Goal: Task Accomplishment & Management: Manage account settings

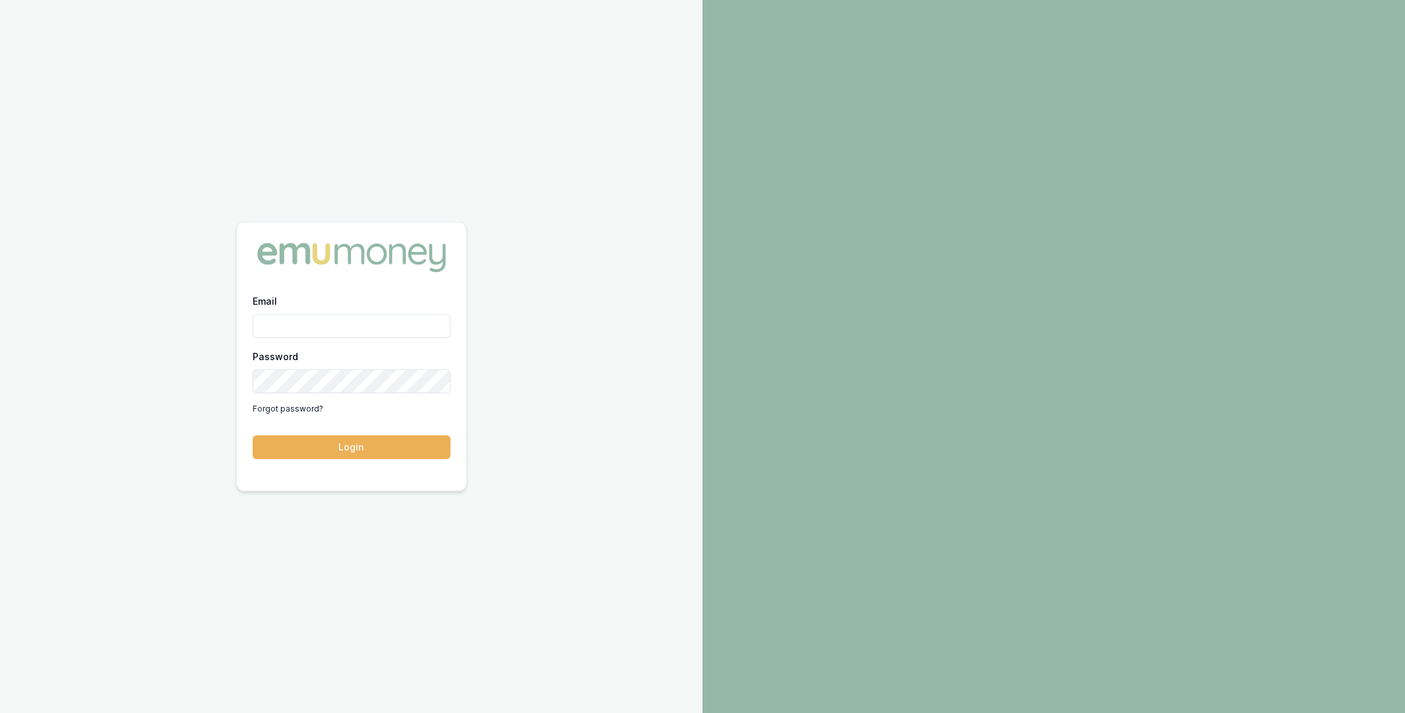
click at [321, 333] on input "Email" at bounding box center [352, 326] width 198 height 24
type input "m@emumoney.com.au"
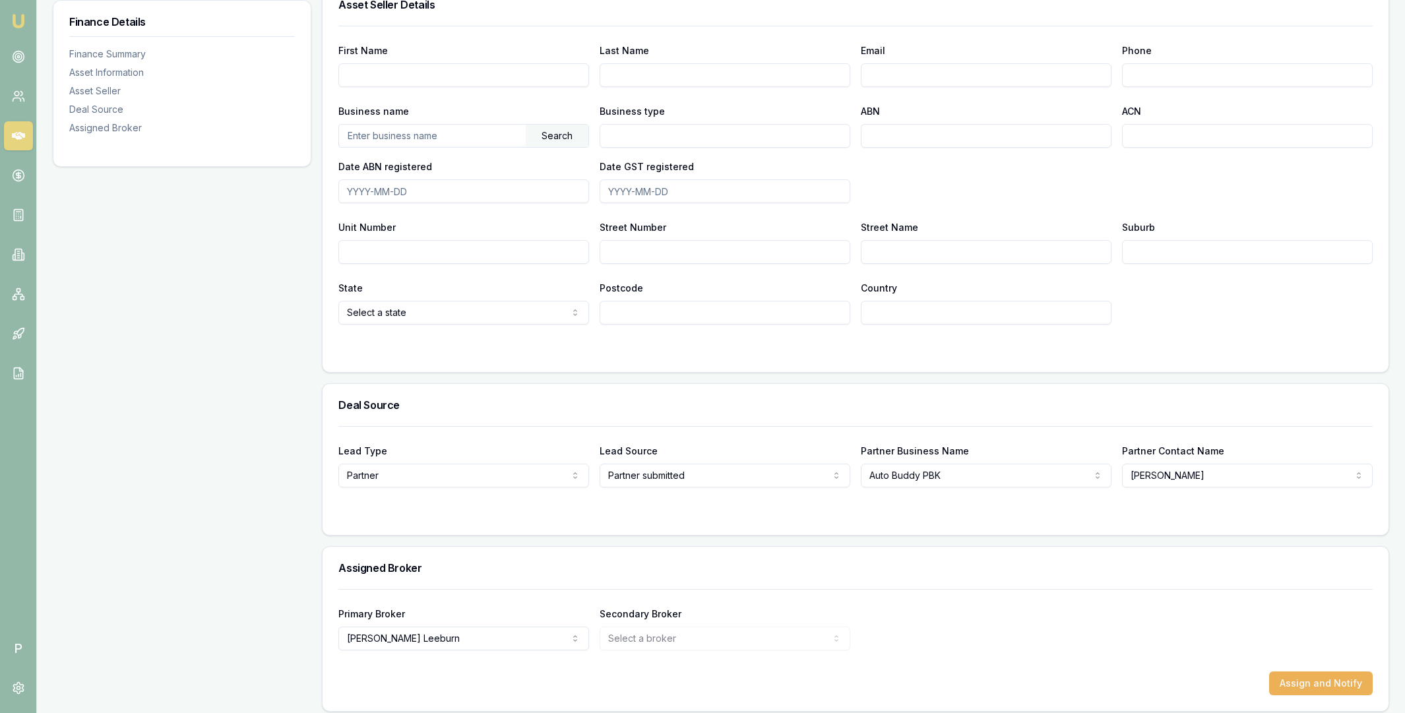
scroll to position [753, 0]
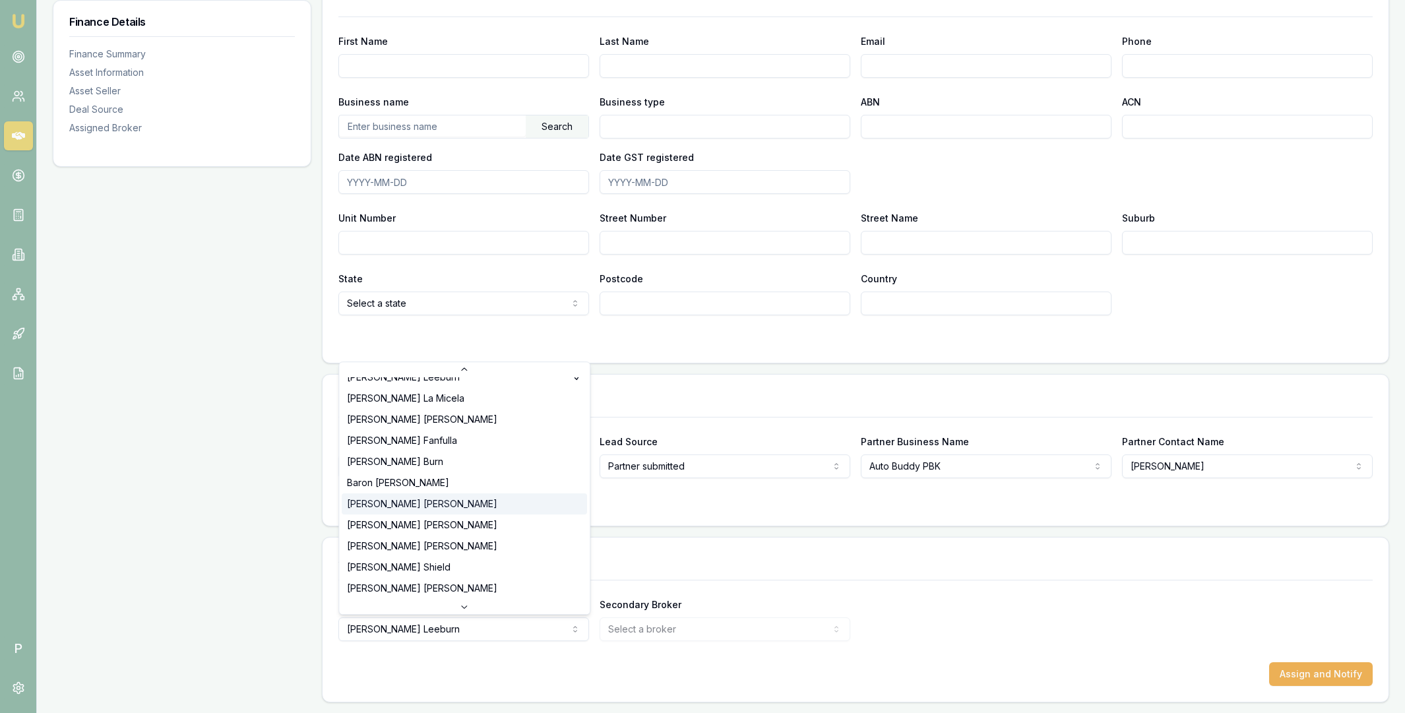
scroll to position [232, 0]
select select "U-NHCDP6WVWP"
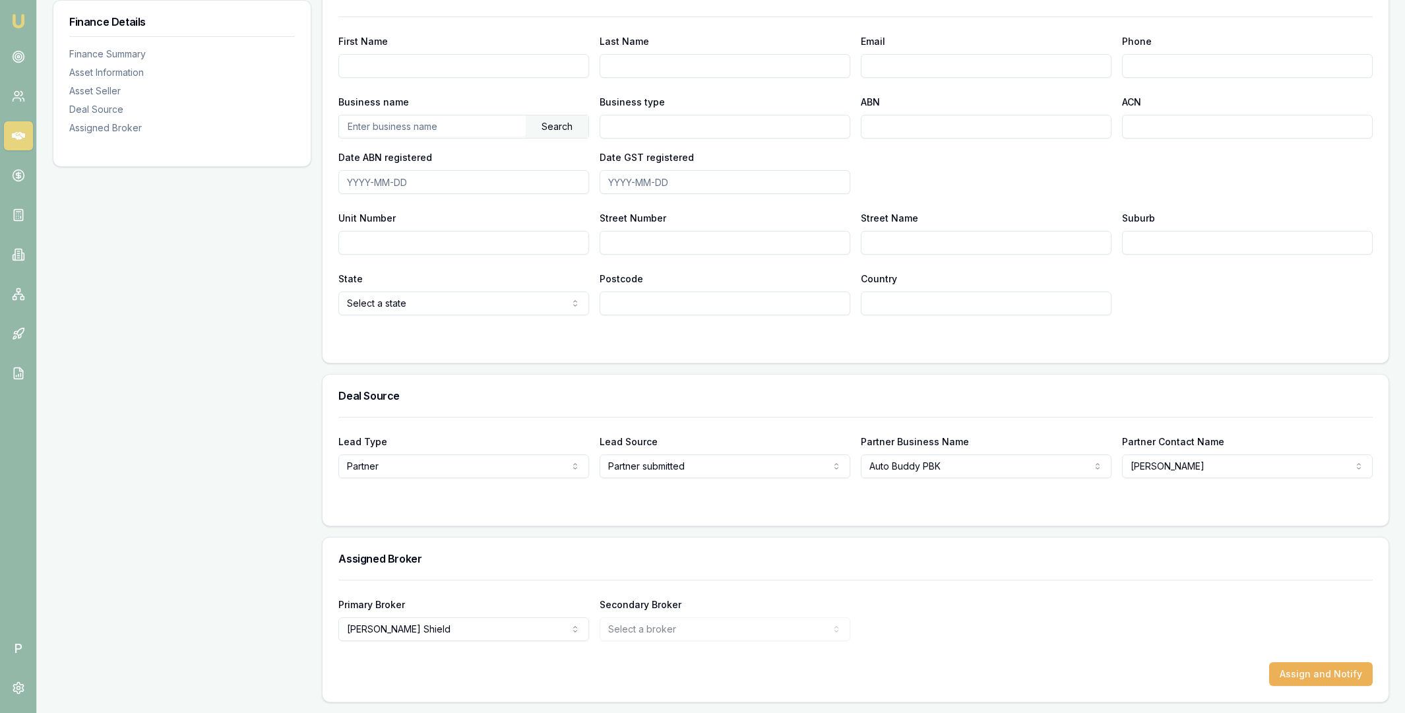
click at [916, 613] on div "Primary Broker Erin Shield Tas Tzimos Pinkesh Patel Sam Crouch Brad Hearns Rach…" at bounding box center [855, 618] width 1034 height 45
click at [1302, 672] on button "Assign and Notify" at bounding box center [1321, 674] width 104 height 24
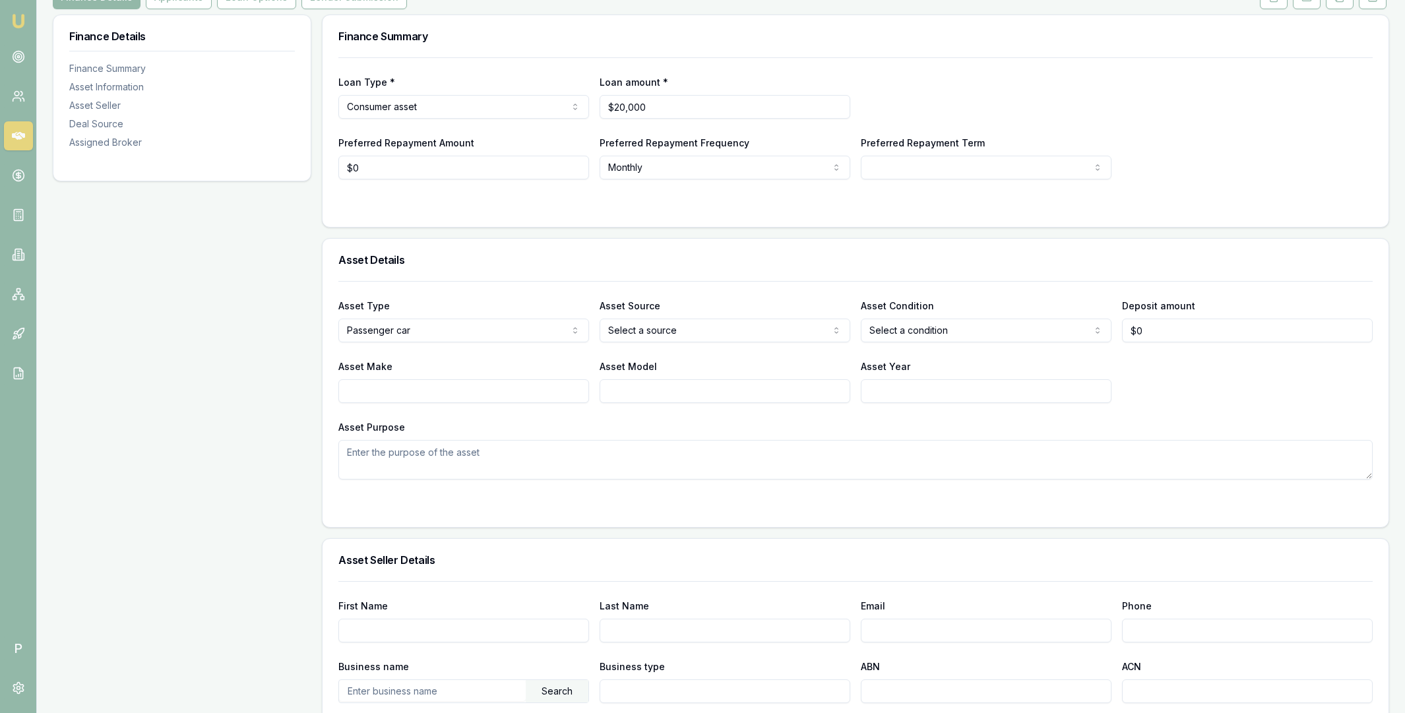
scroll to position [0, 0]
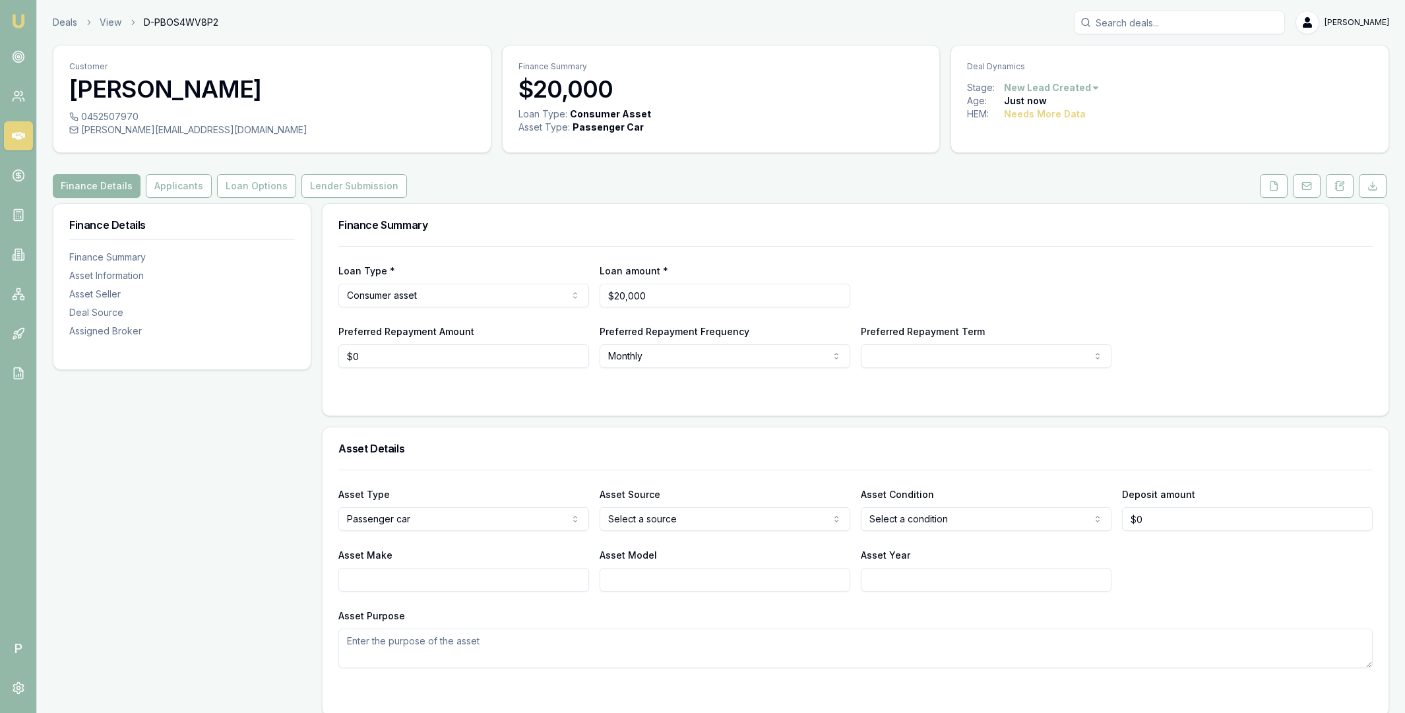
click at [13, 127] on link at bounding box center [18, 135] width 29 height 29
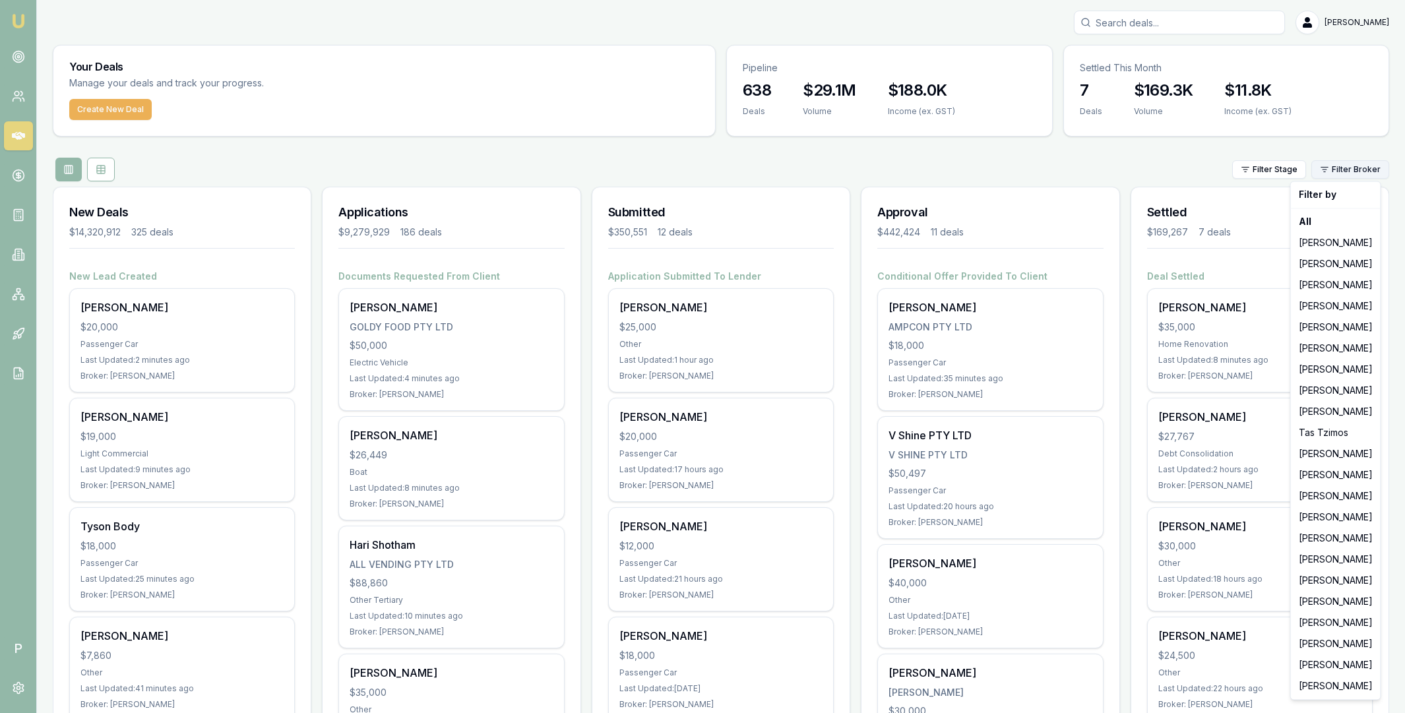
click at [1347, 172] on html "Emu Broker P Matt Leeburn Toggle Menu Your Deals Manage your deals and track yo…" at bounding box center [702, 356] width 1405 height 713
click at [1331, 518] on div "[PERSON_NAME]" at bounding box center [1336, 517] width 84 height 21
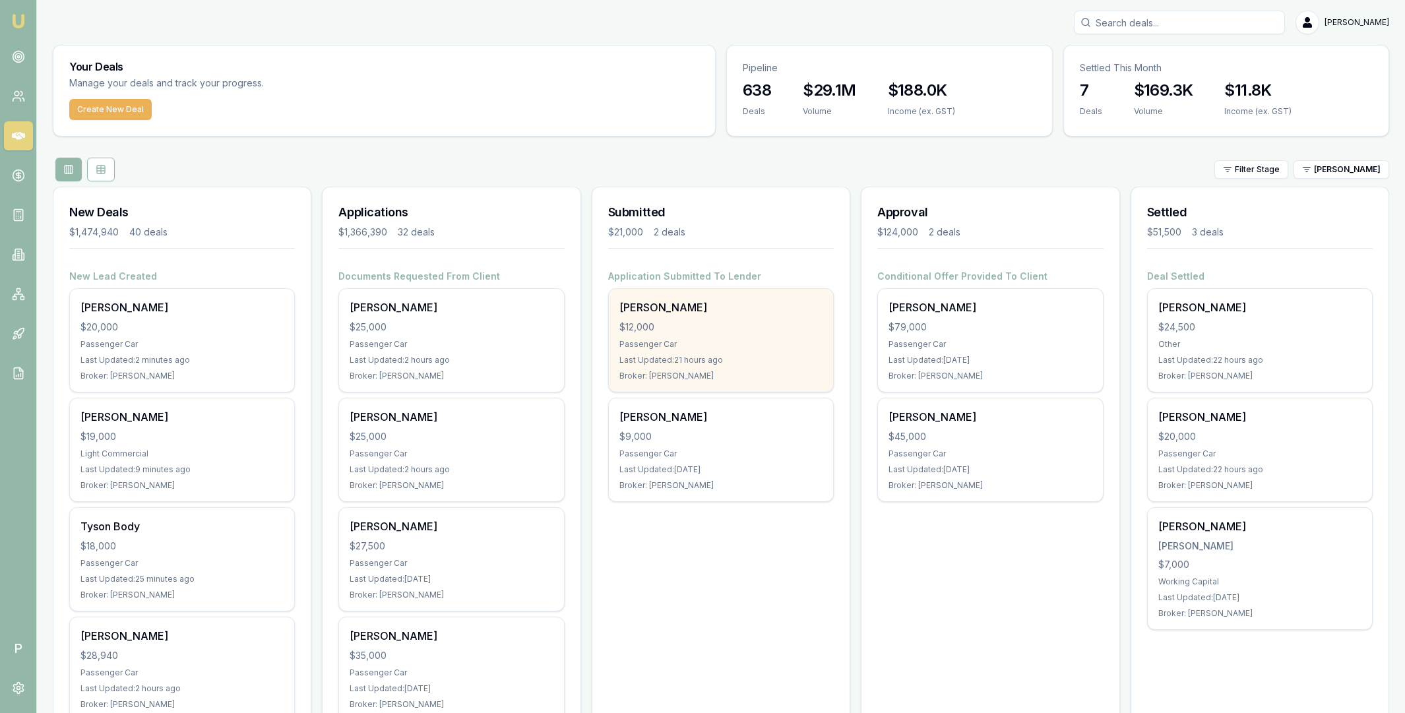
click at [724, 315] on div "[PERSON_NAME]" at bounding box center [720, 307] width 203 height 16
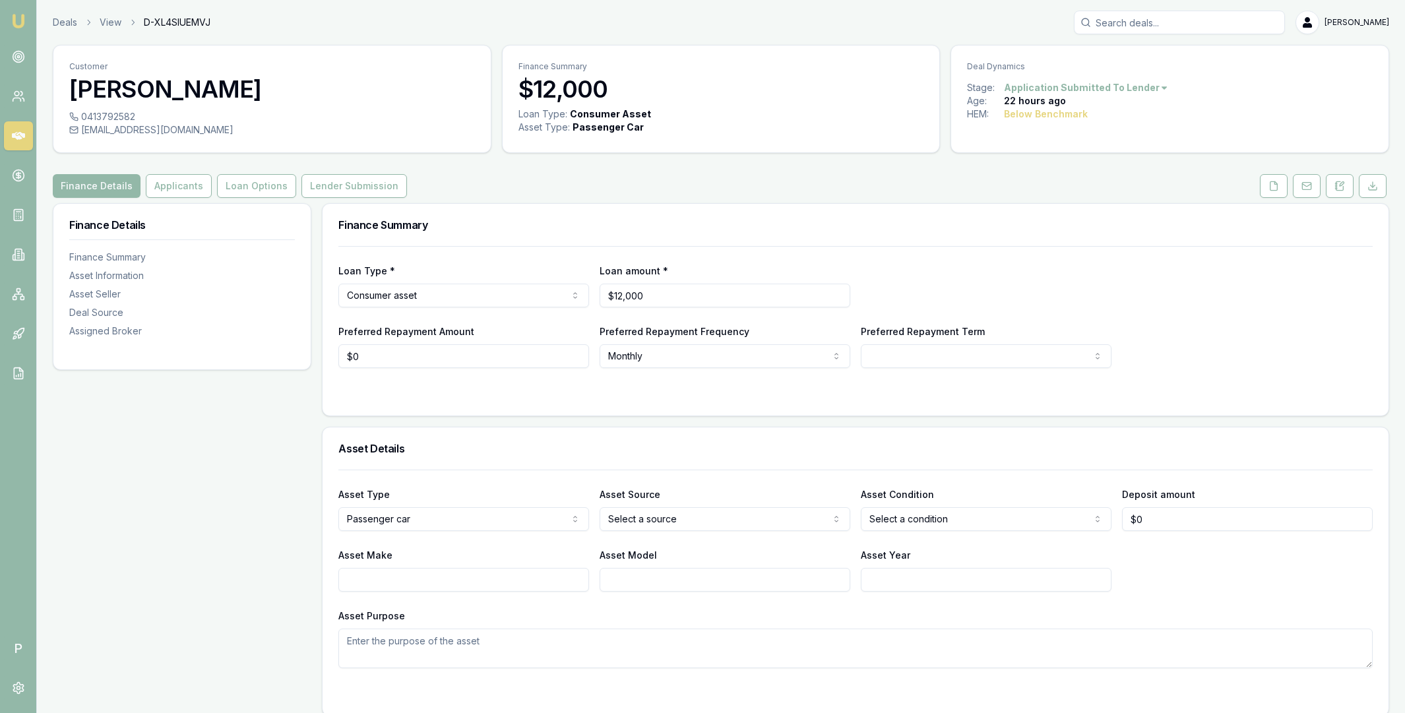
click at [15, 135] on icon at bounding box center [18, 135] width 13 height 13
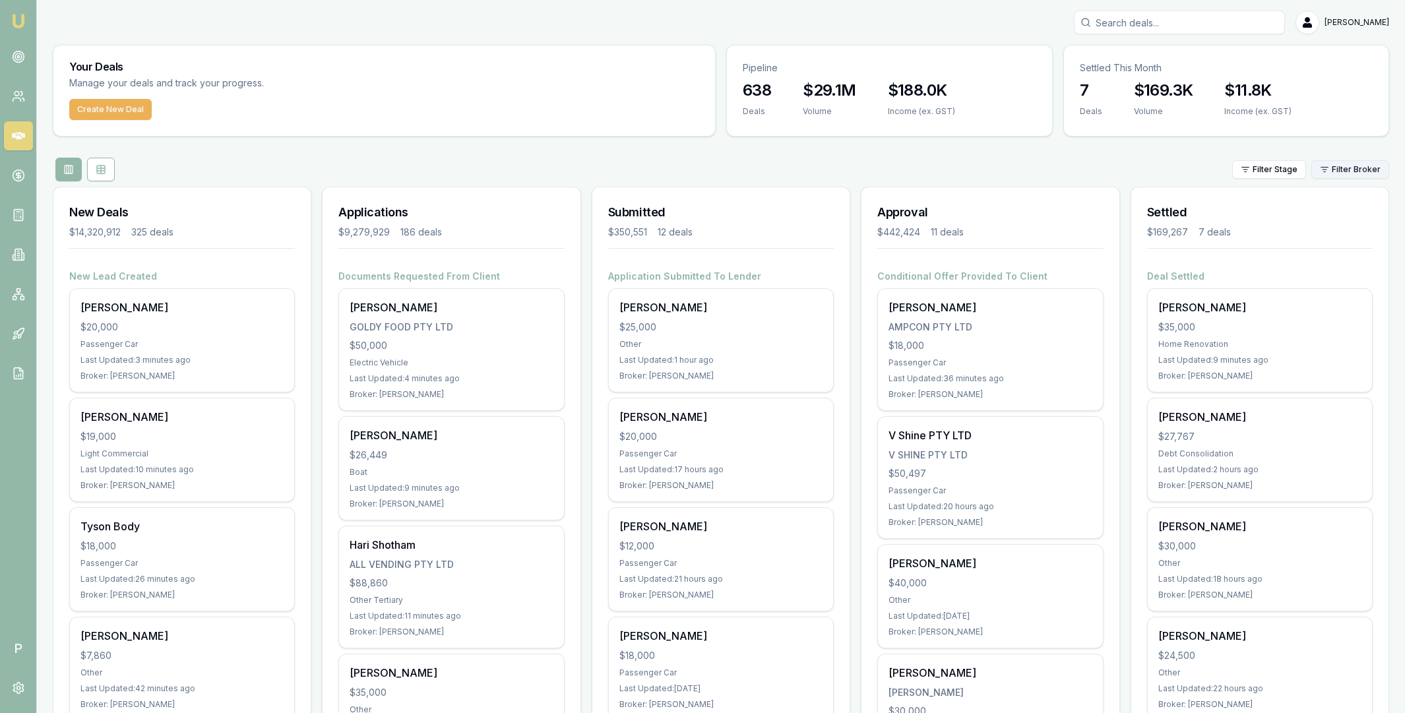
click at [1342, 171] on html "Emu Broker P Matt Leeburn Toggle Menu Your Deals Manage your deals and track yo…" at bounding box center [702, 356] width 1405 height 713
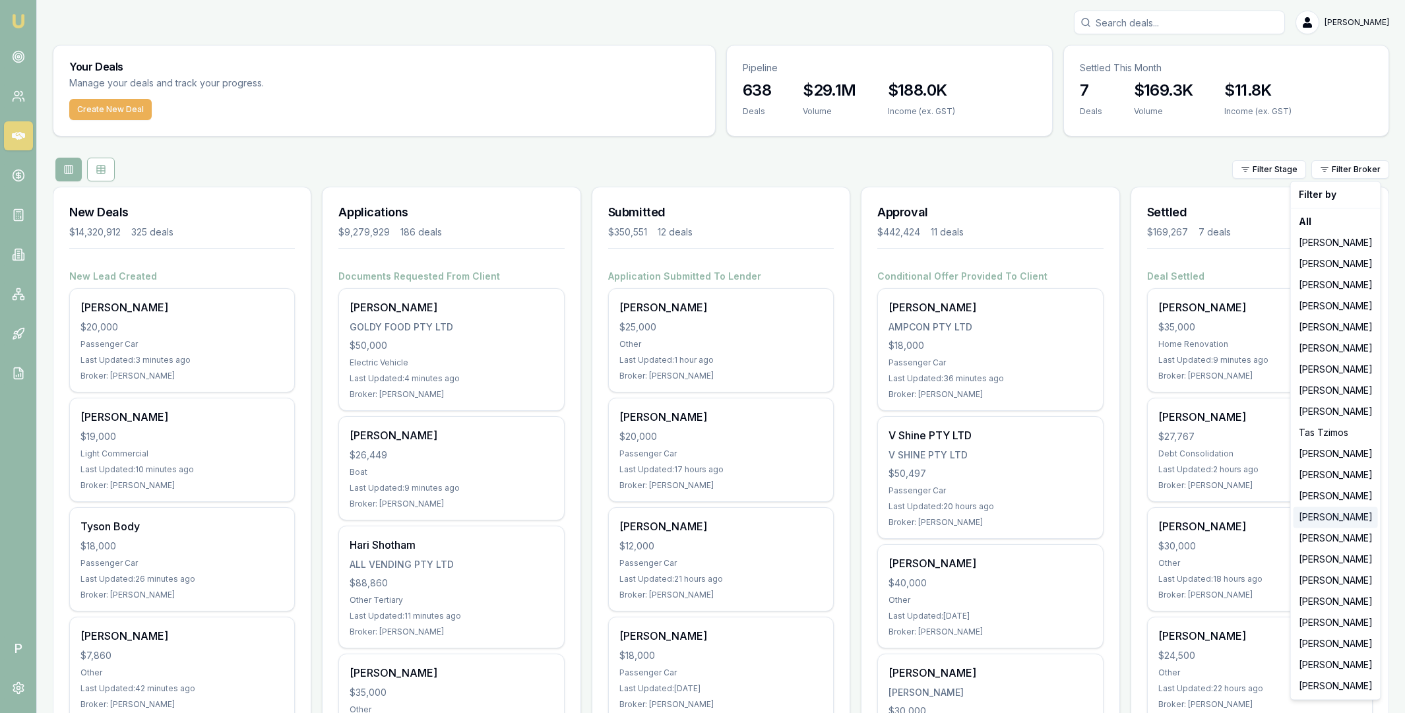
click at [1329, 517] on div "[PERSON_NAME]" at bounding box center [1336, 517] width 84 height 21
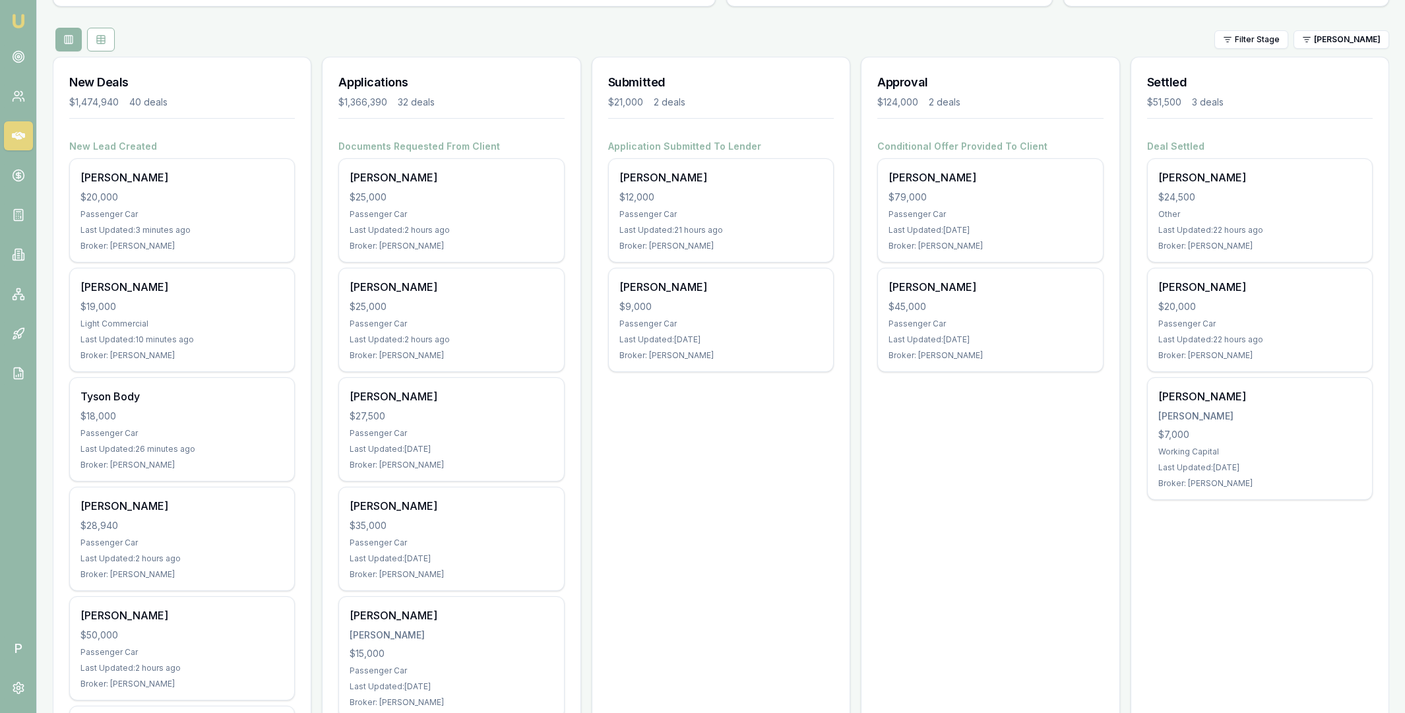
scroll to position [247, 0]
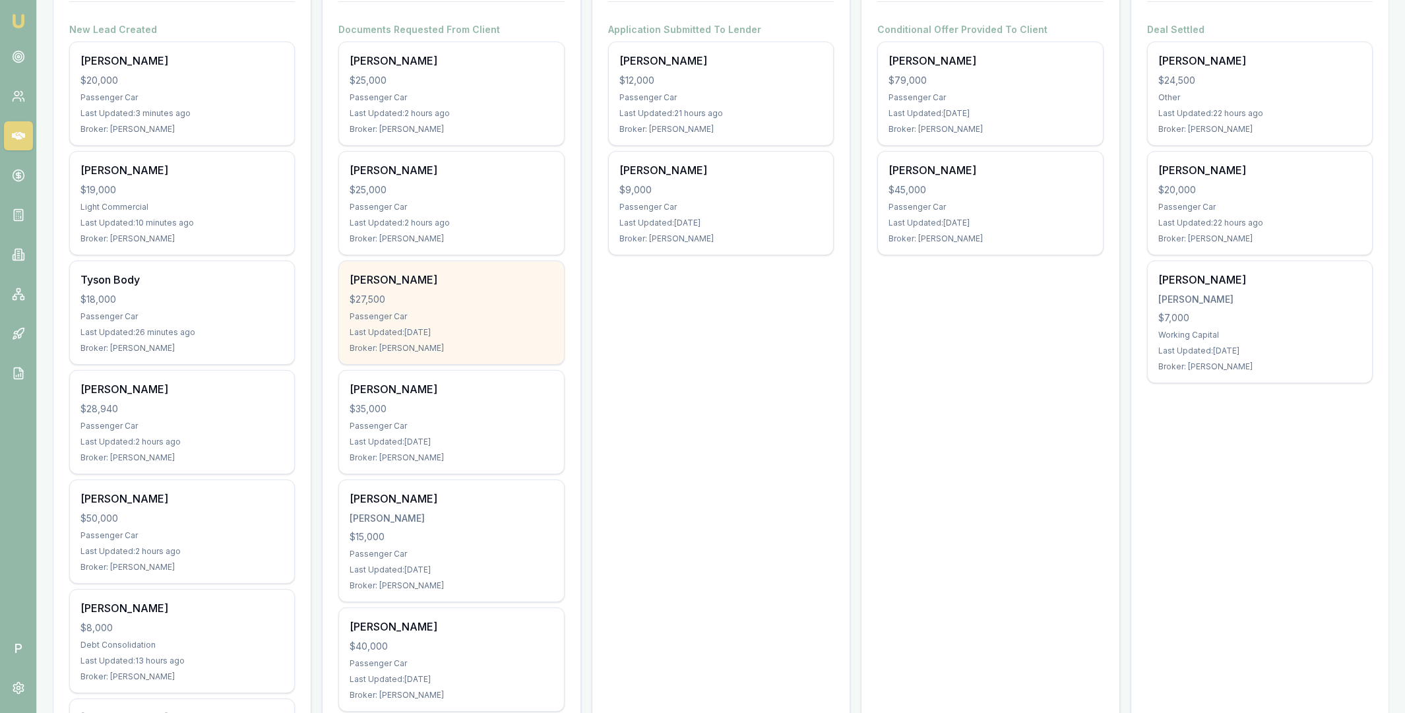
click at [476, 292] on div "DONALD Thompson $27,500 Passenger Car Last Updated: 1 day ago Broker: Erin Shie…" at bounding box center [451, 312] width 224 height 103
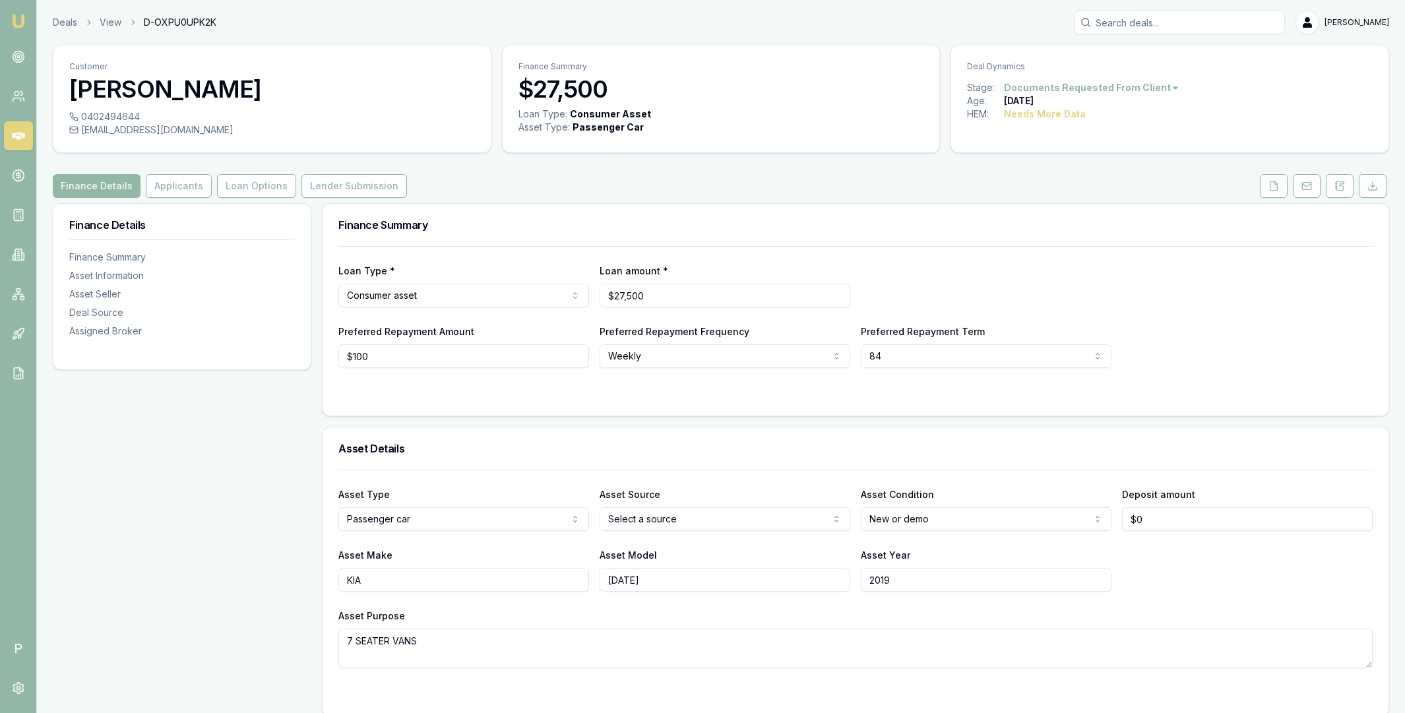
click at [22, 135] on icon at bounding box center [18, 136] width 13 height 8
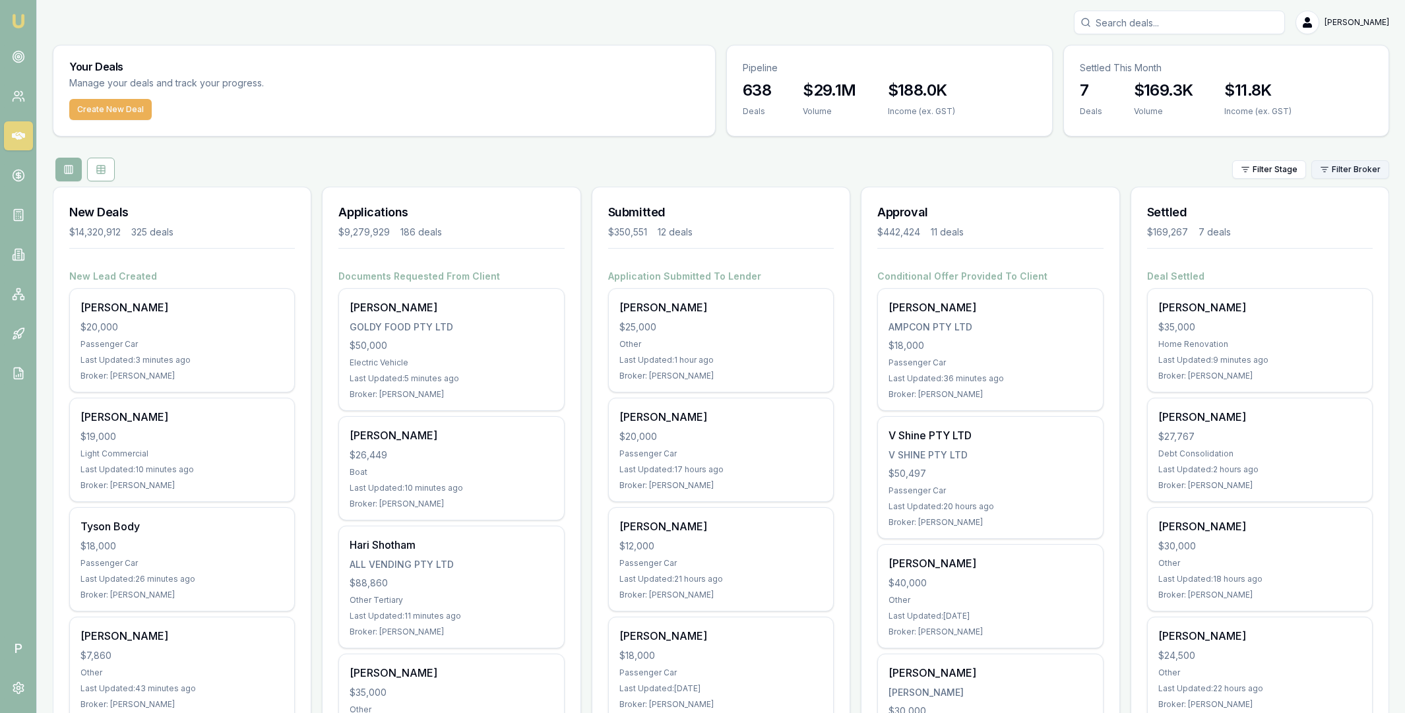
click at [1326, 177] on html "Emu Broker P [PERSON_NAME] Toggle Menu Your Deals Manage your deals and track y…" at bounding box center [702, 356] width 1405 height 713
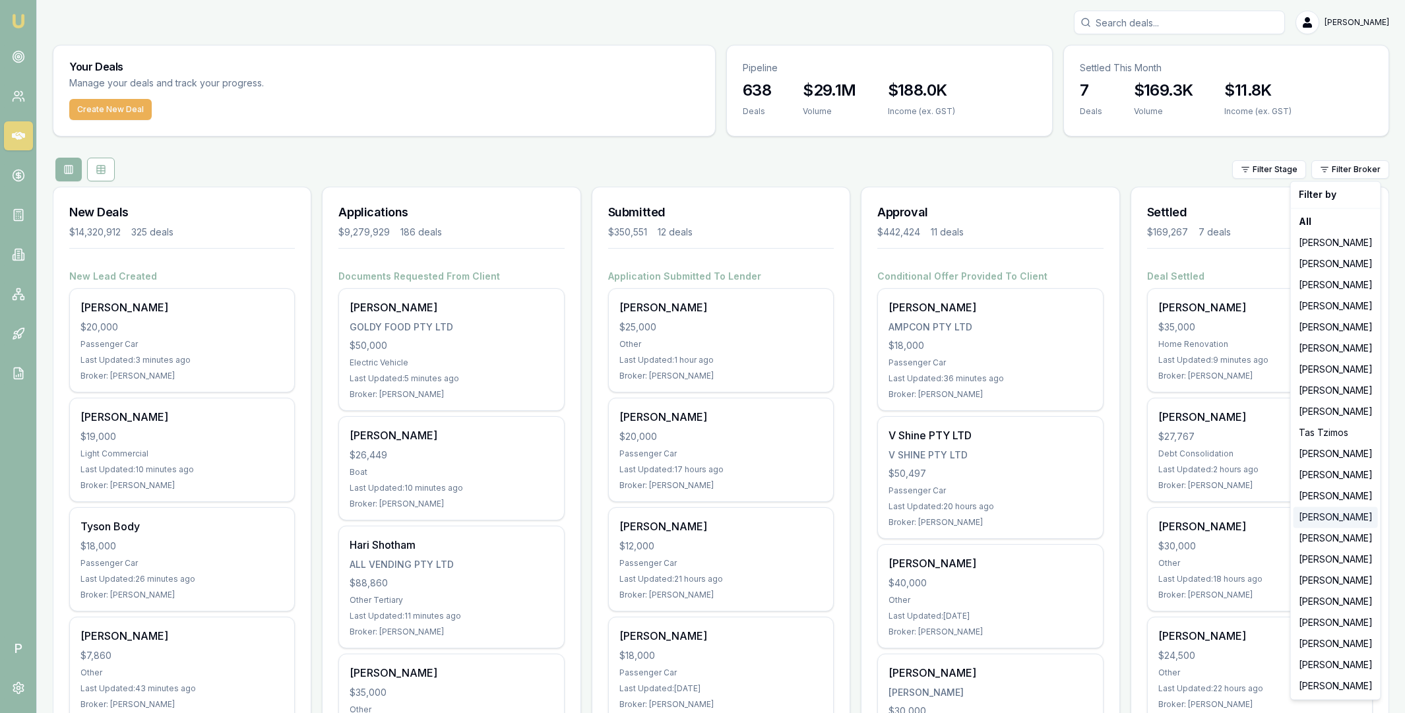
click at [1329, 518] on div "[PERSON_NAME]" at bounding box center [1336, 517] width 84 height 21
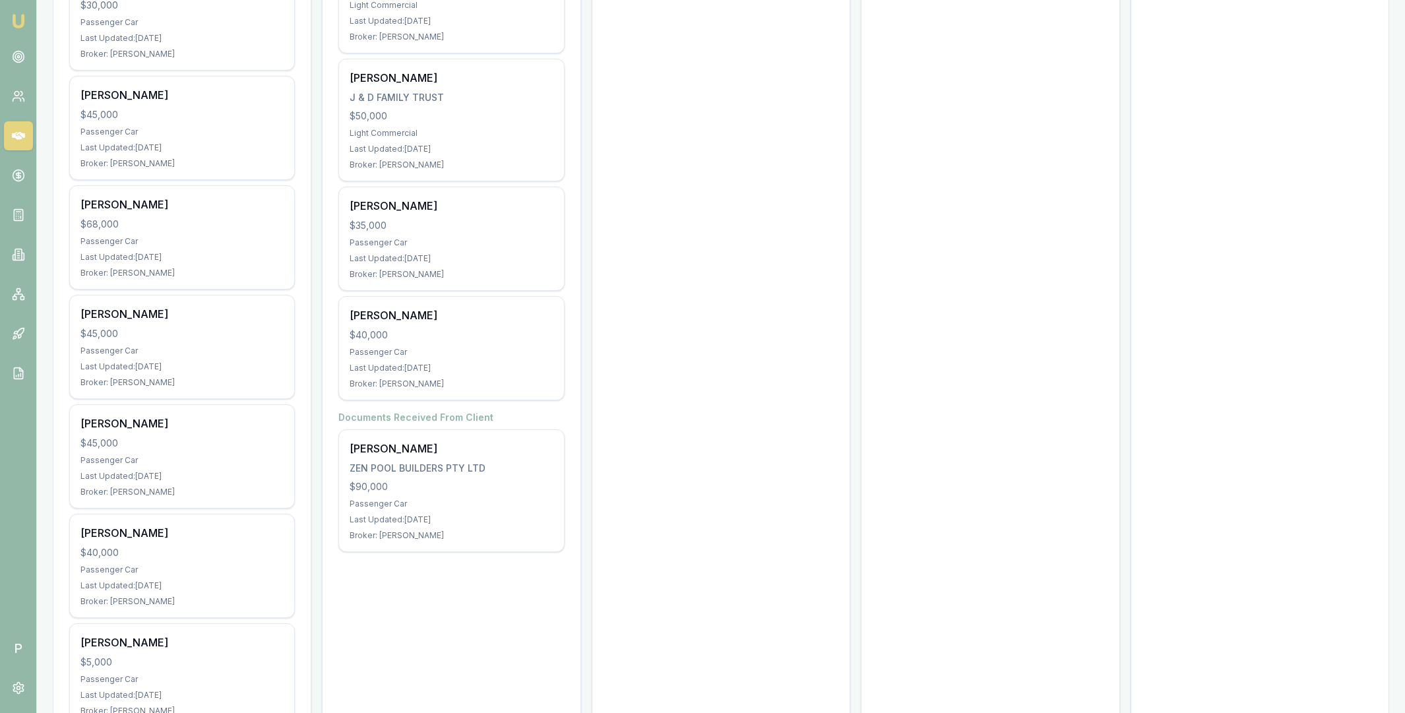
scroll to position [3440, 0]
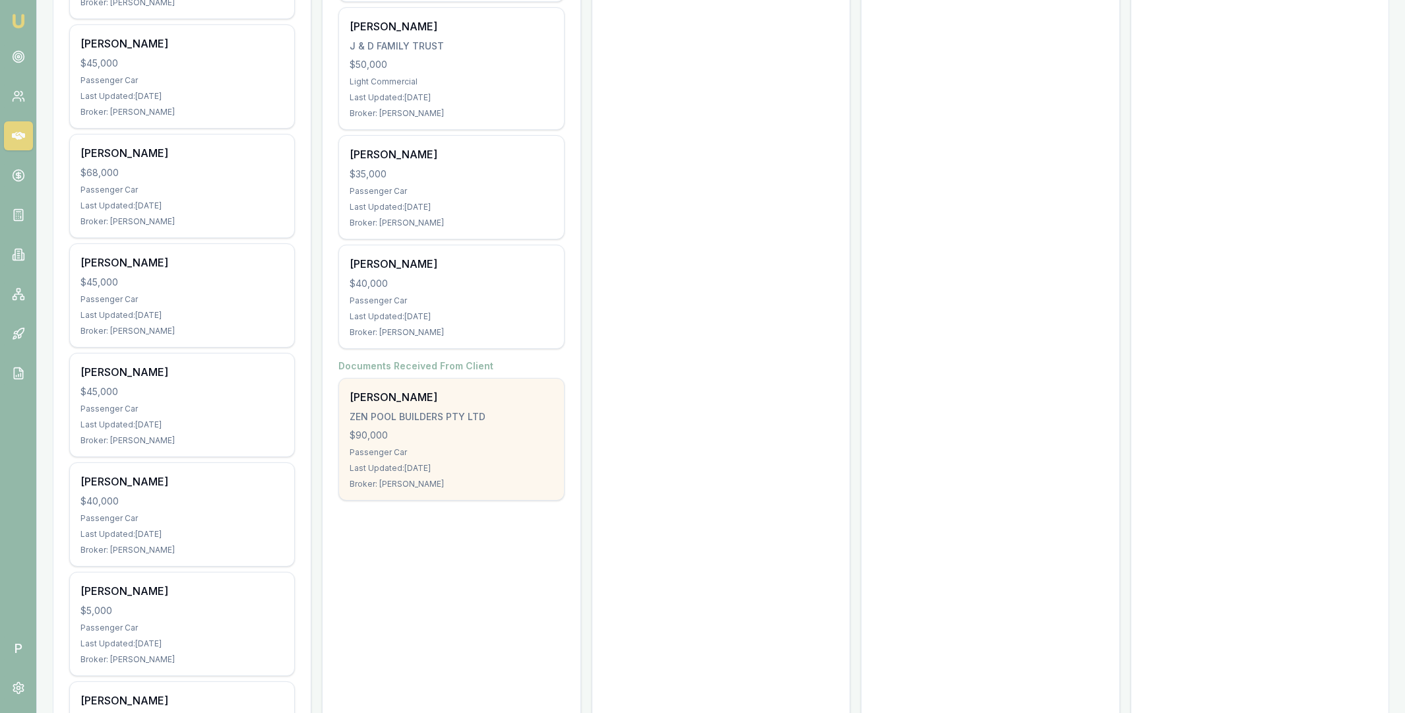
click at [476, 436] on div "$90,000" at bounding box center [451, 435] width 203 height 13
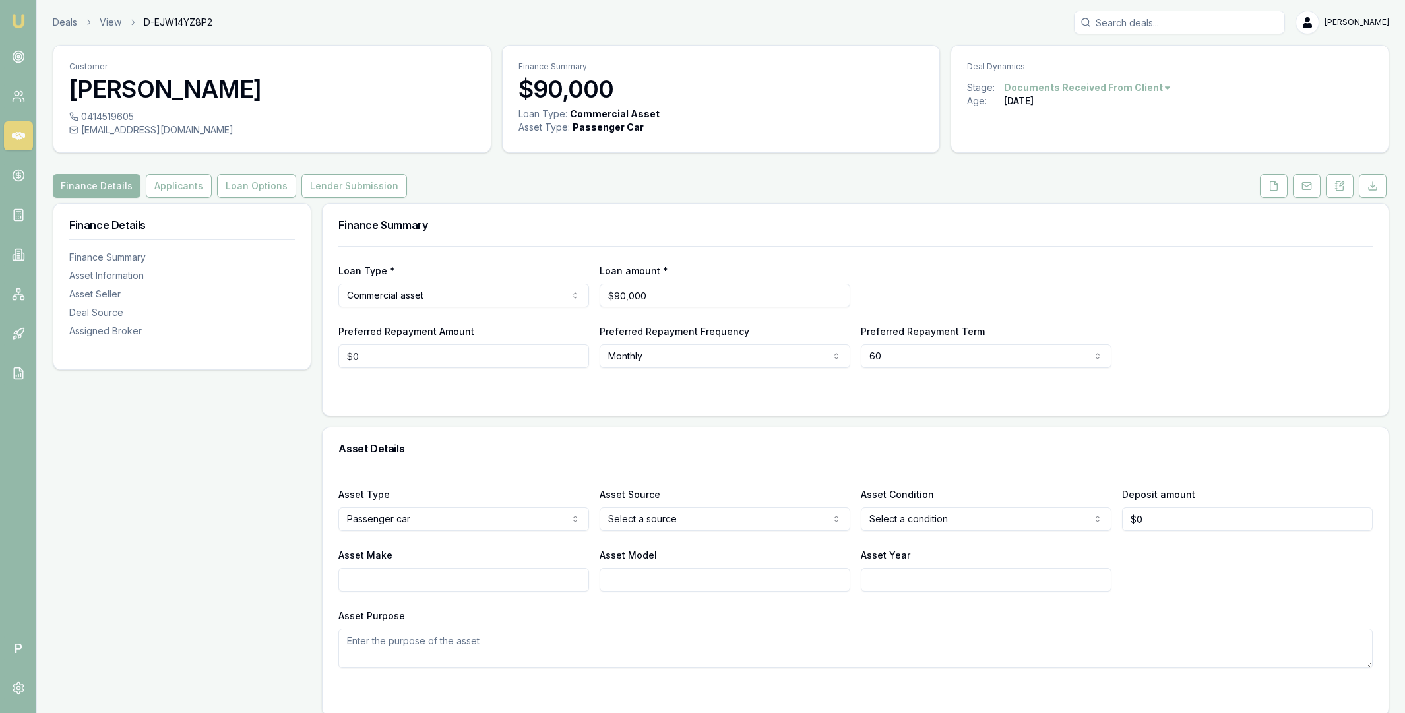
click at [17, 136] on icon at bounding box center [18, 136] width 13 height 8
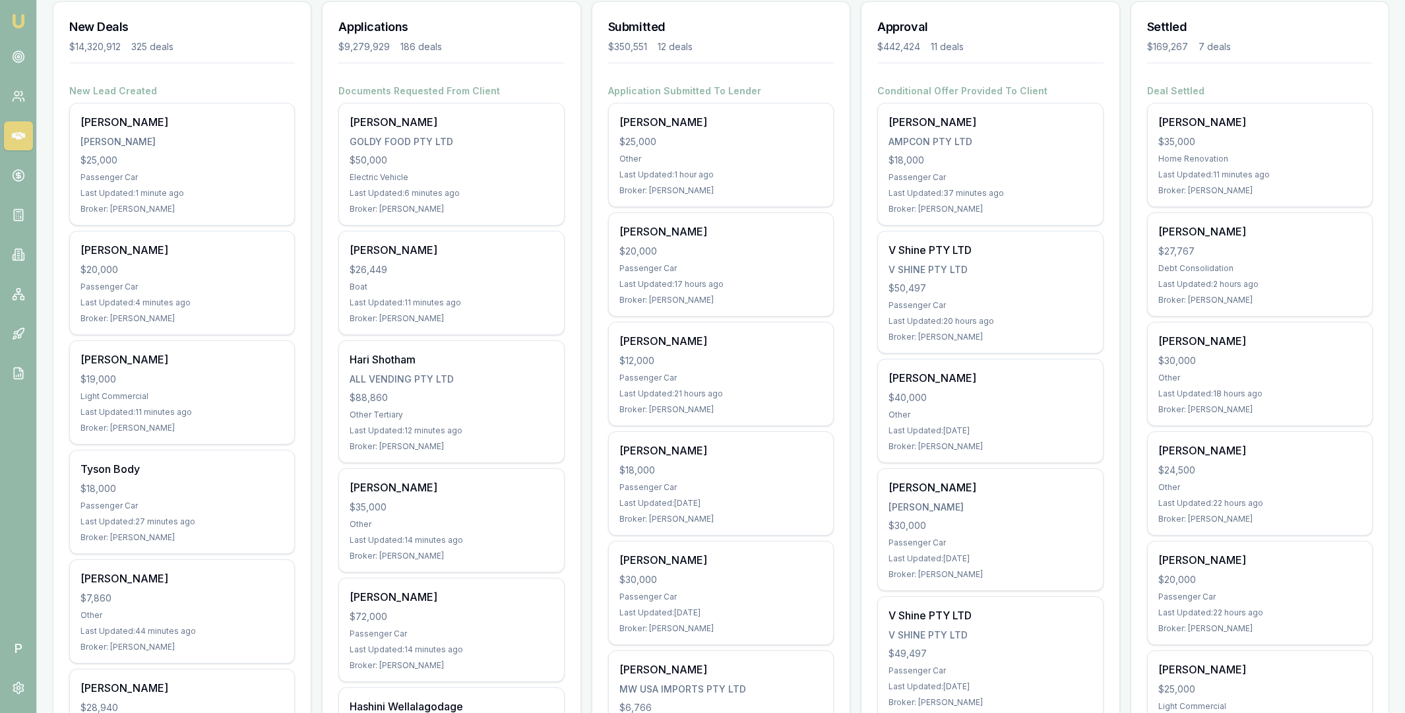
scroll to position [181, 0]
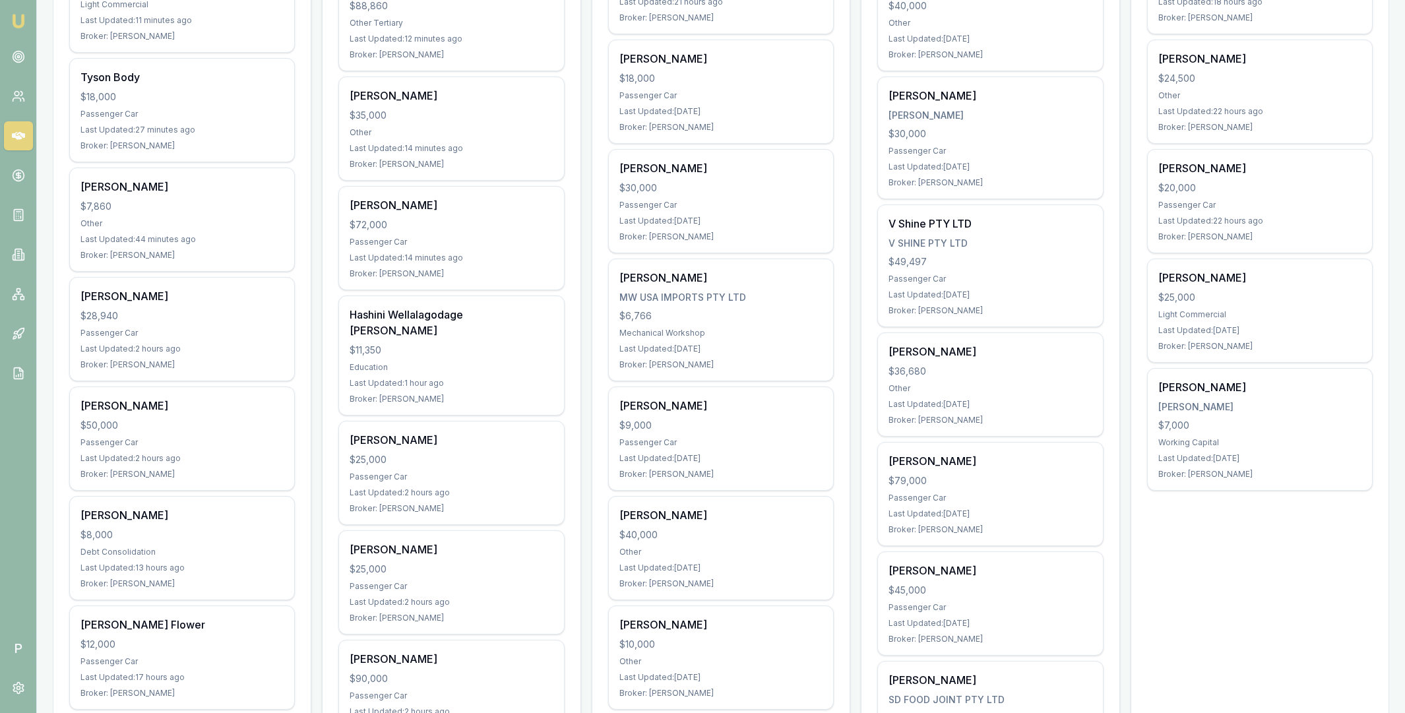
scroll to position [470, 0]
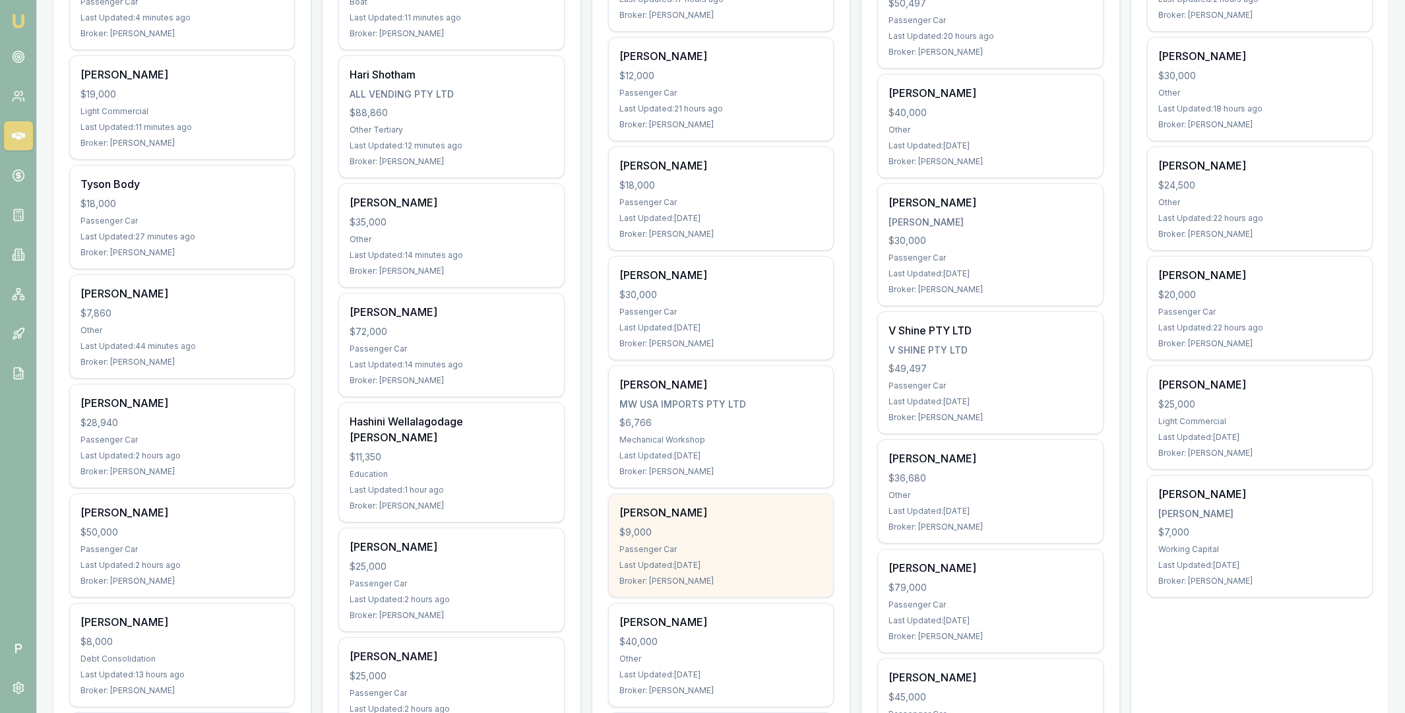
click at [737, 524] on div "Peter Klitscher $9,000 Passenger Car Last Updated: 2 days ago Broker: Erin Shie…" at bounding box center [721, 545] width 224 height 103
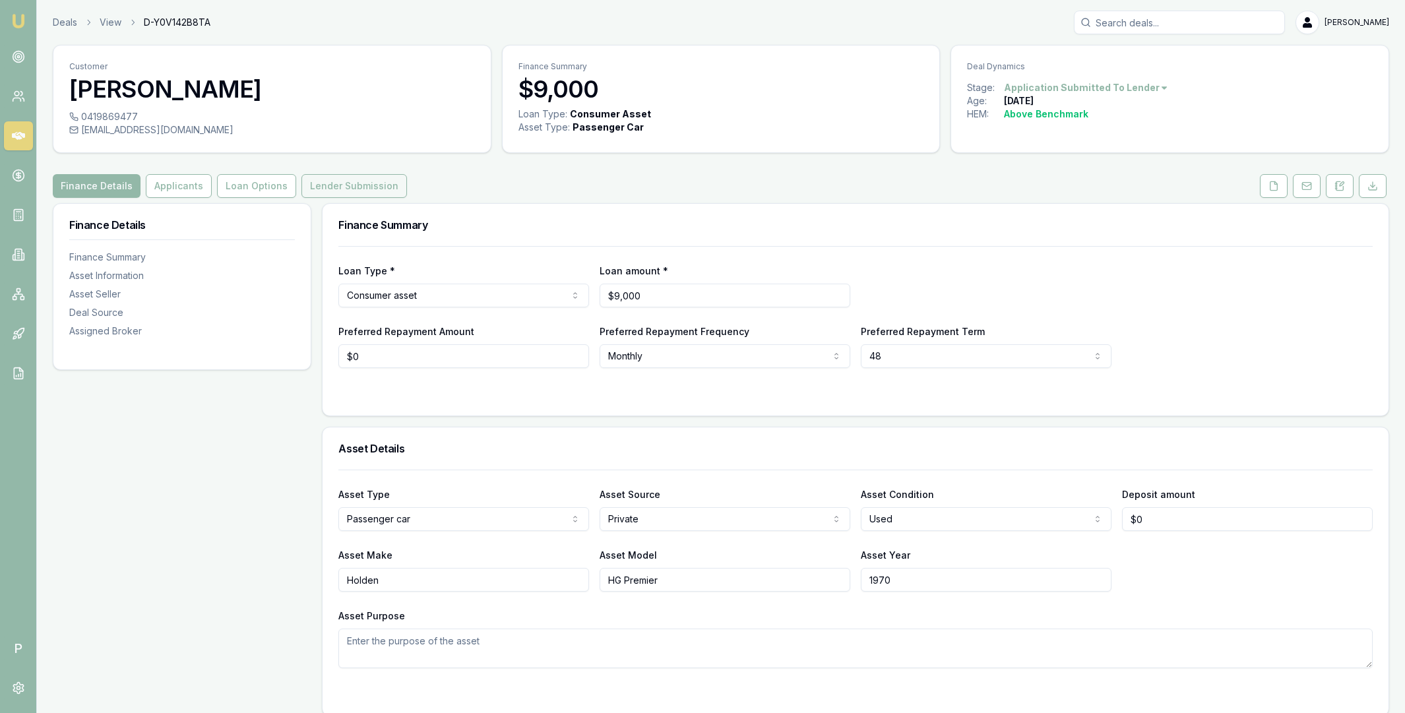
click at [358, 189] on button "Lender Submission" at bounding box center [354, 186] width 106 height 24
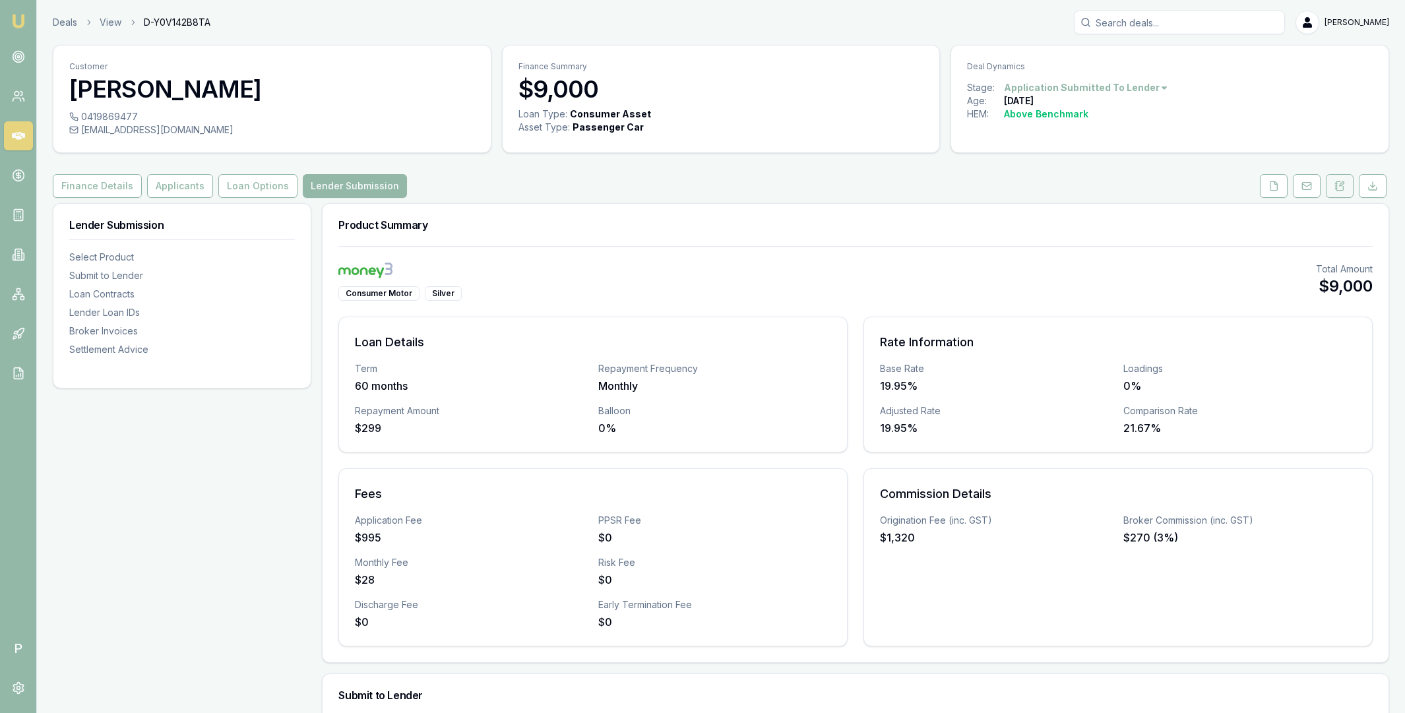
click at [1331, 186] on button at bounding box center [1340, 186] width 28 height 24
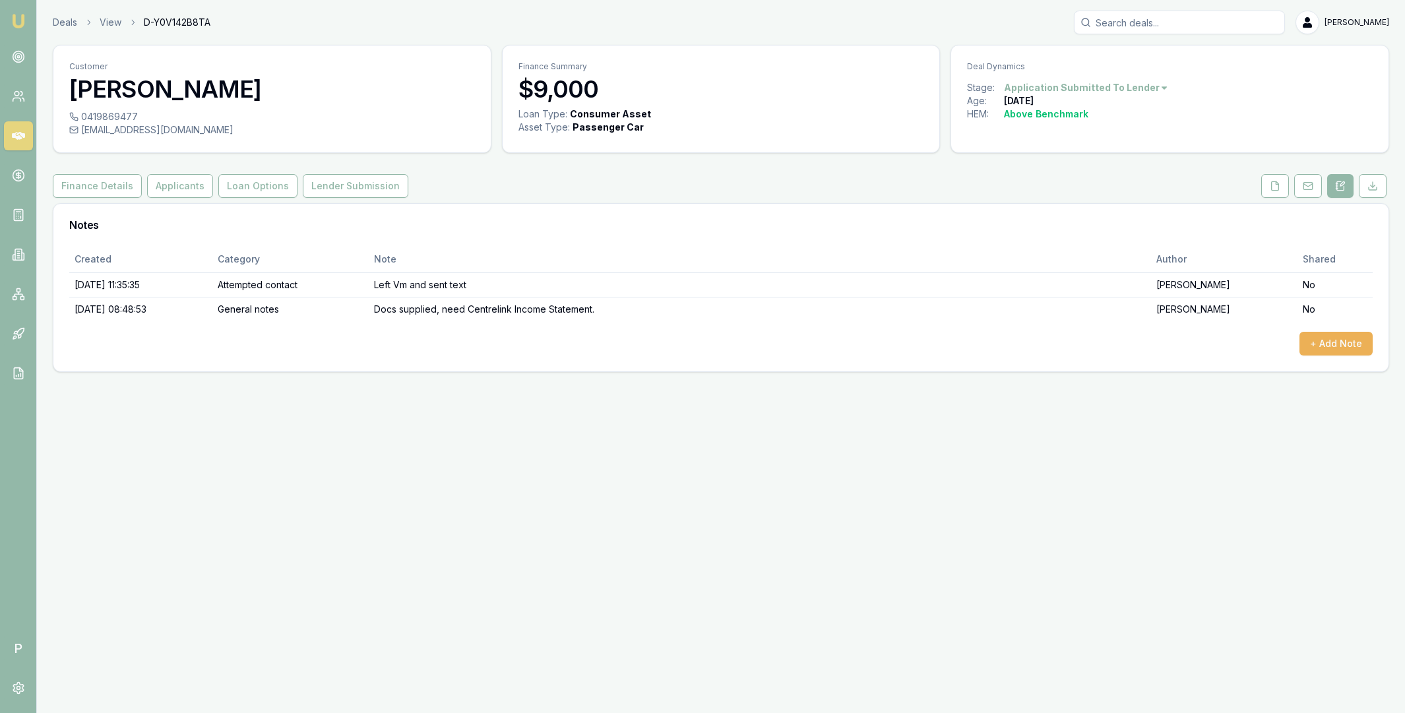
click at [13, 135] on icon at bounding box center [18, 136] width 13 height 8
